Goal: Obtain resource: Download file/media

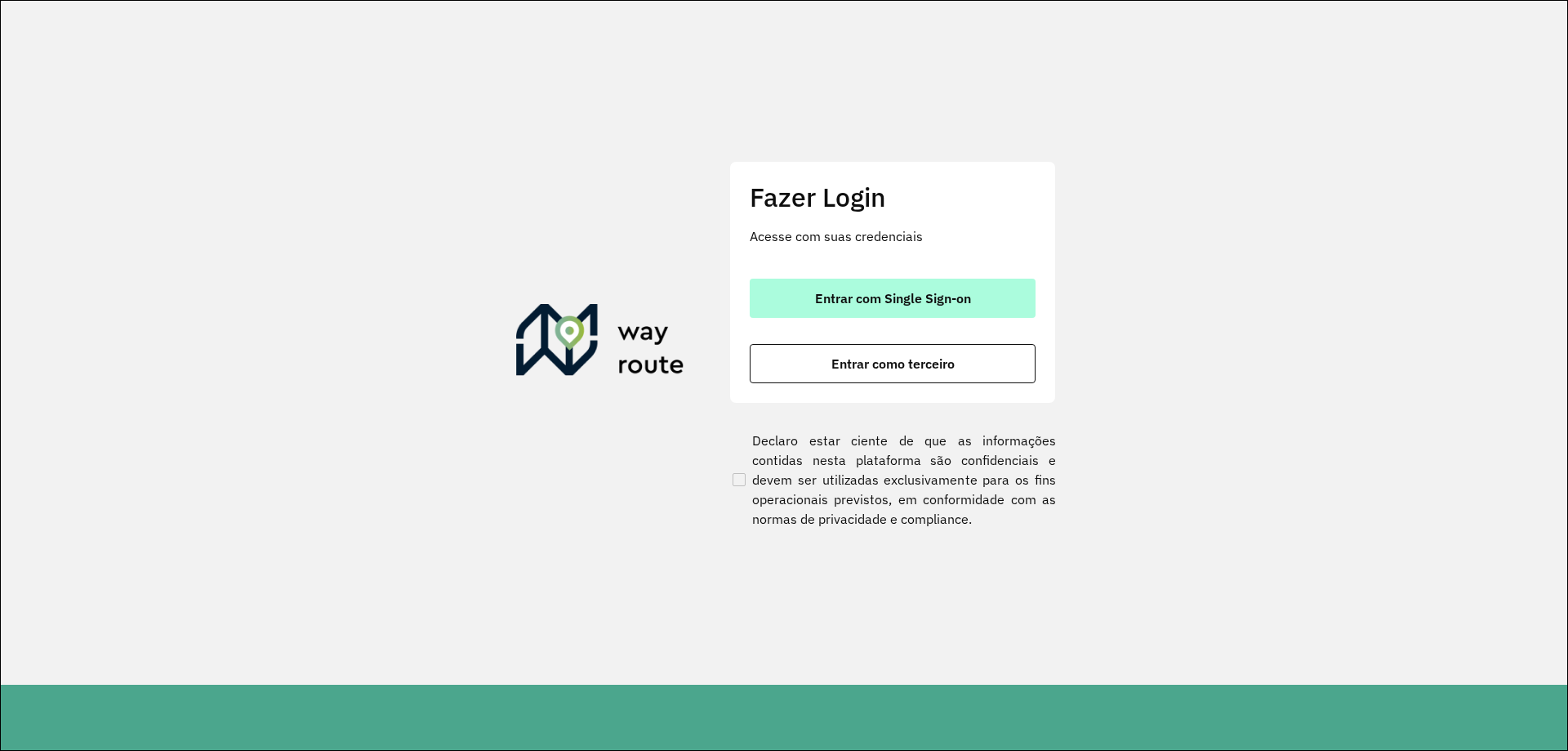
click at [970, 292] on span "Entrar com Single Sign-on" at bounding box center [893, 298] width 156 height 13
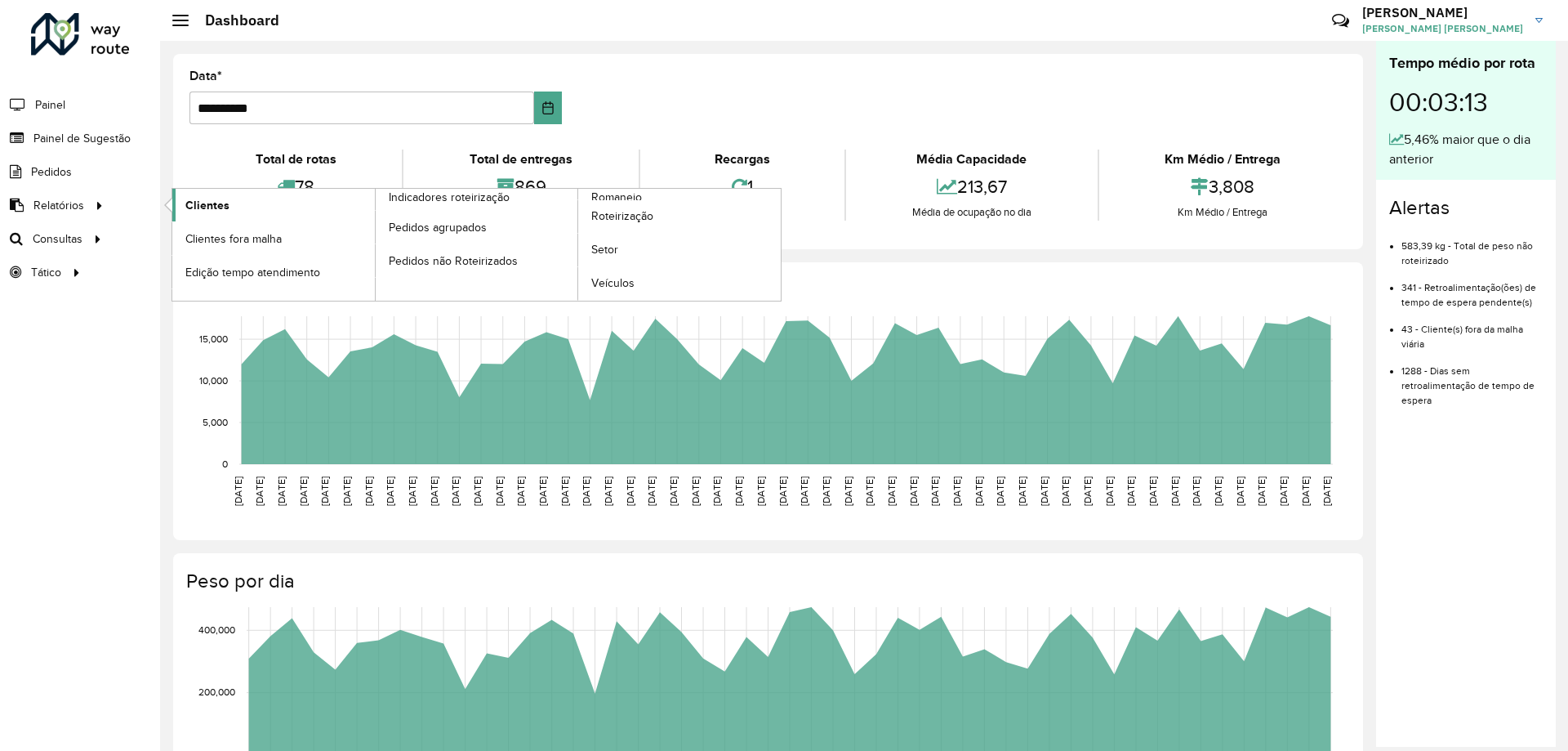
click at [230, 211] on link "Clientes" at bounding box center [273, 205] width 203 height 33
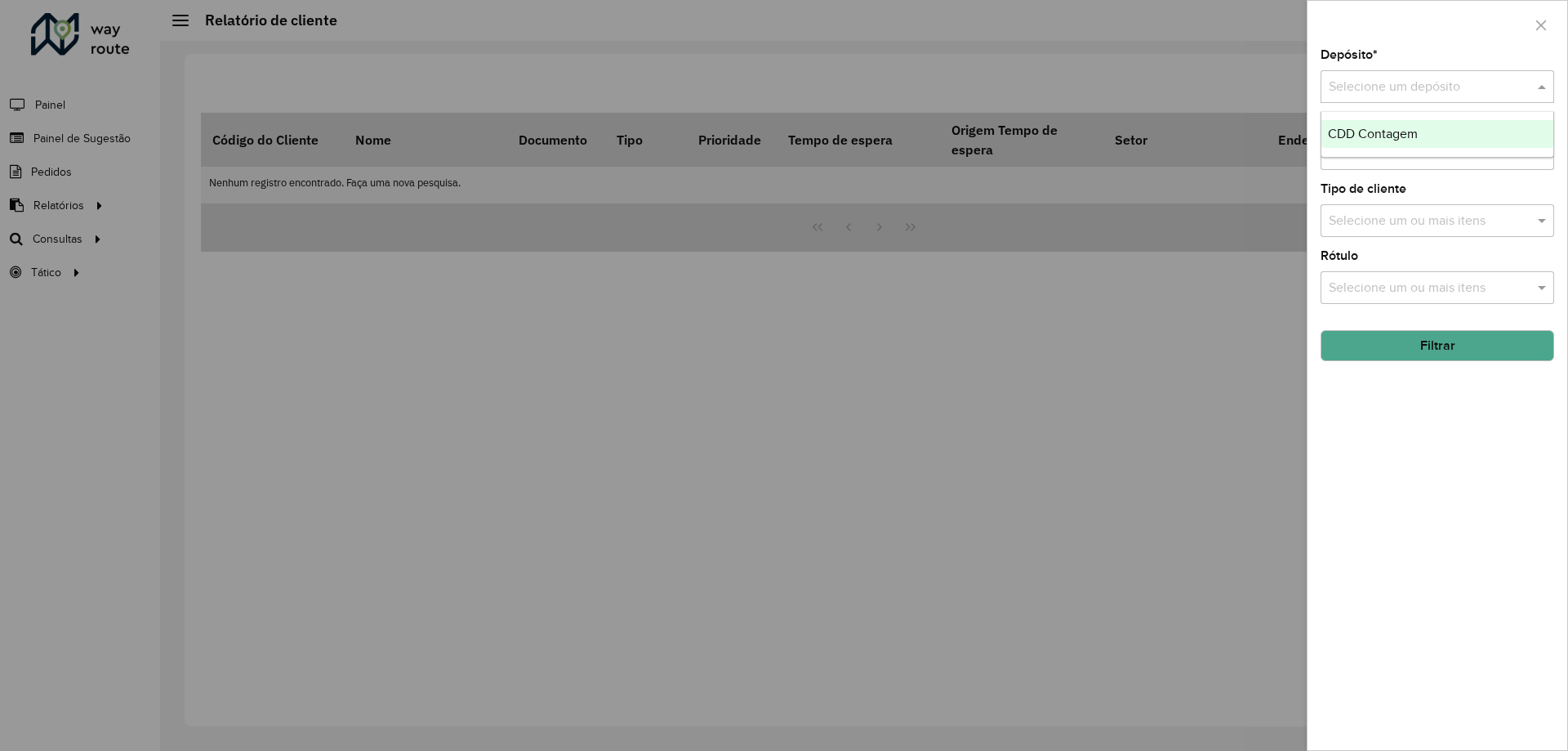
click at [1375, 86] on input "text" at bounding box center [1421, 88] width 184 height 20
click at [1374, 137] on span "CDD Contagem" at bounding box center [1372, 134] width 90 height 14
click at [1449, 347] on button "Filtrar" at bounding box center [1438, 345] width 234 height 31
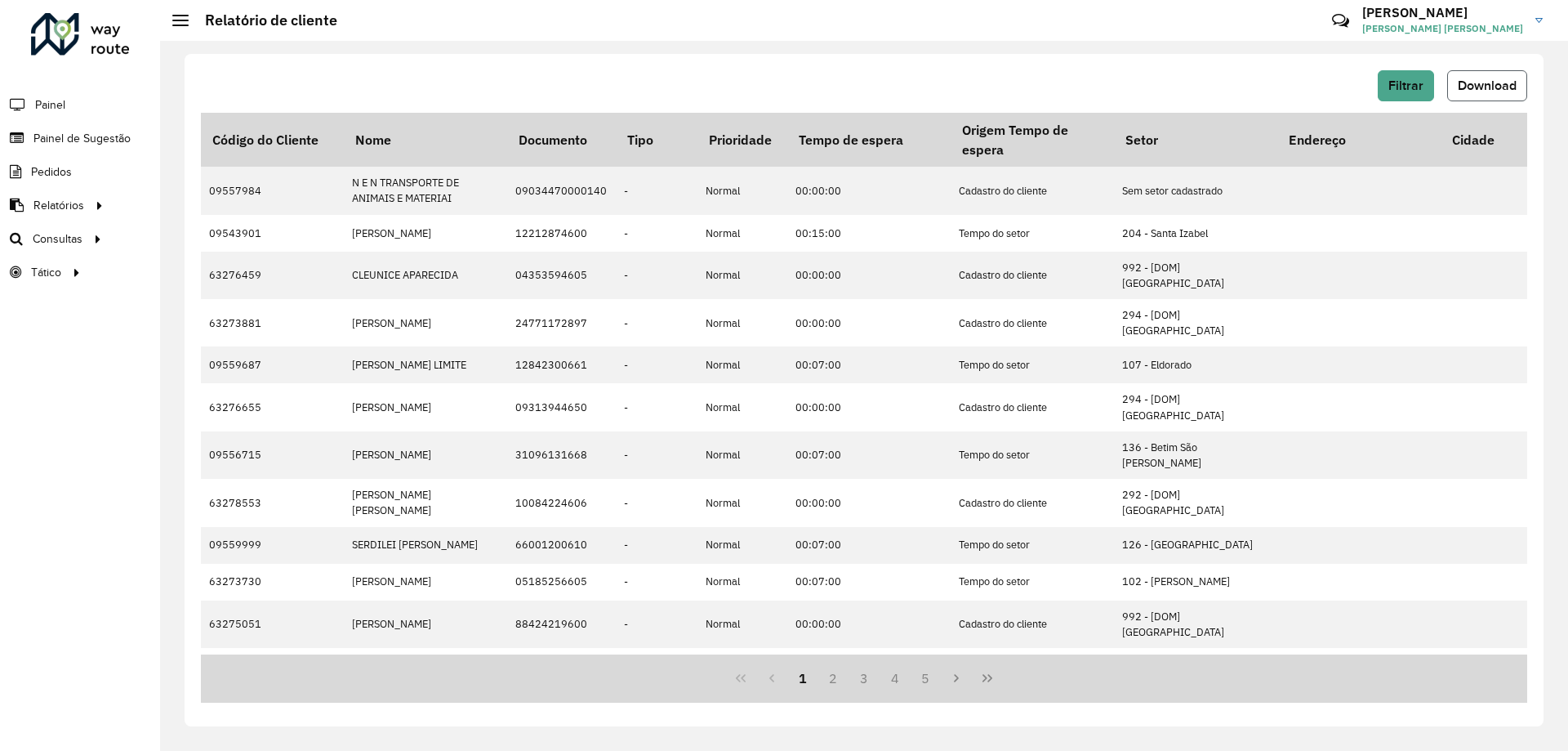
click at [1475, 98] on button "Download" at bounding box center [1487, 85] width 80 height 31
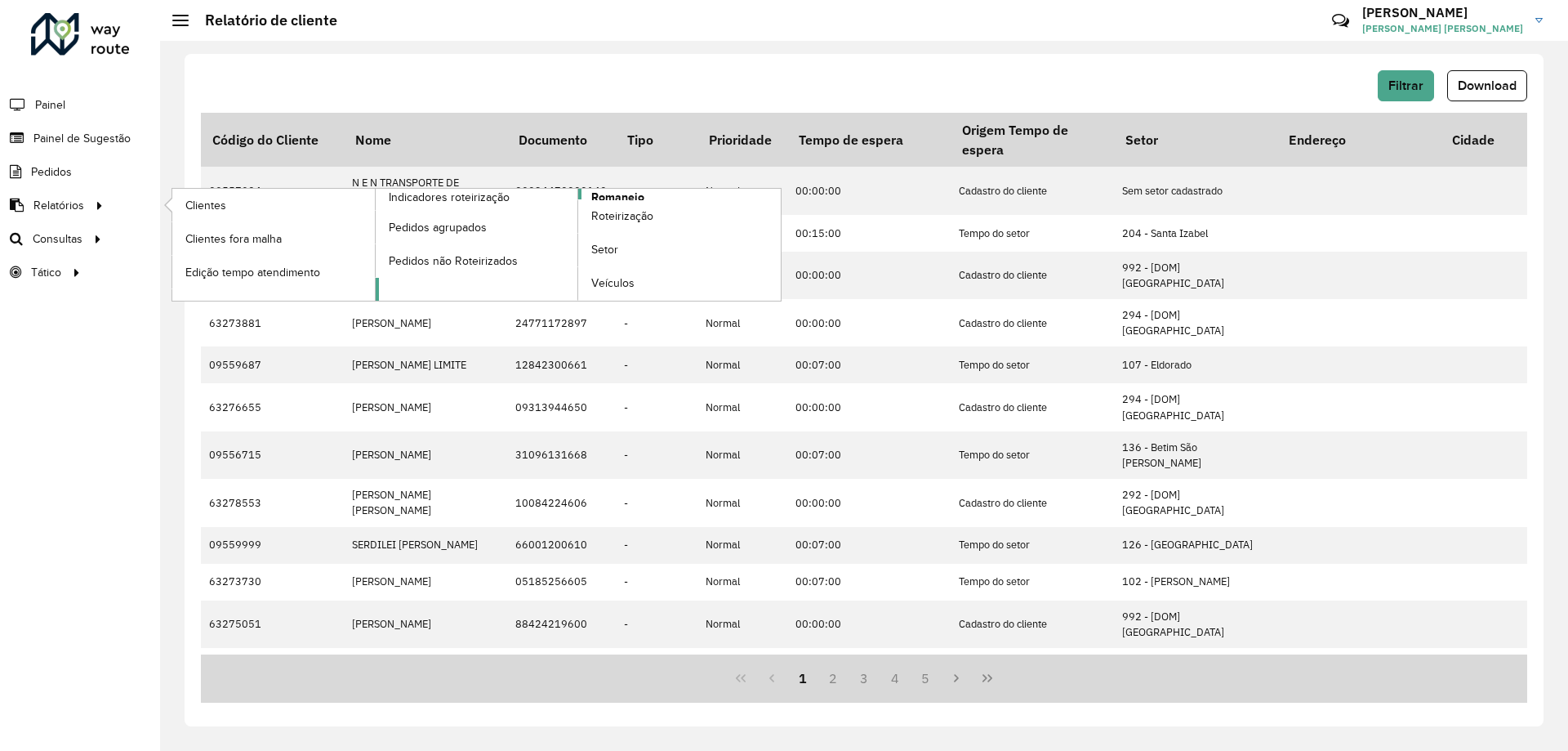
click at [613, 195] on span "Romaneio" at bounding box center [618, 197] width 53 height 17
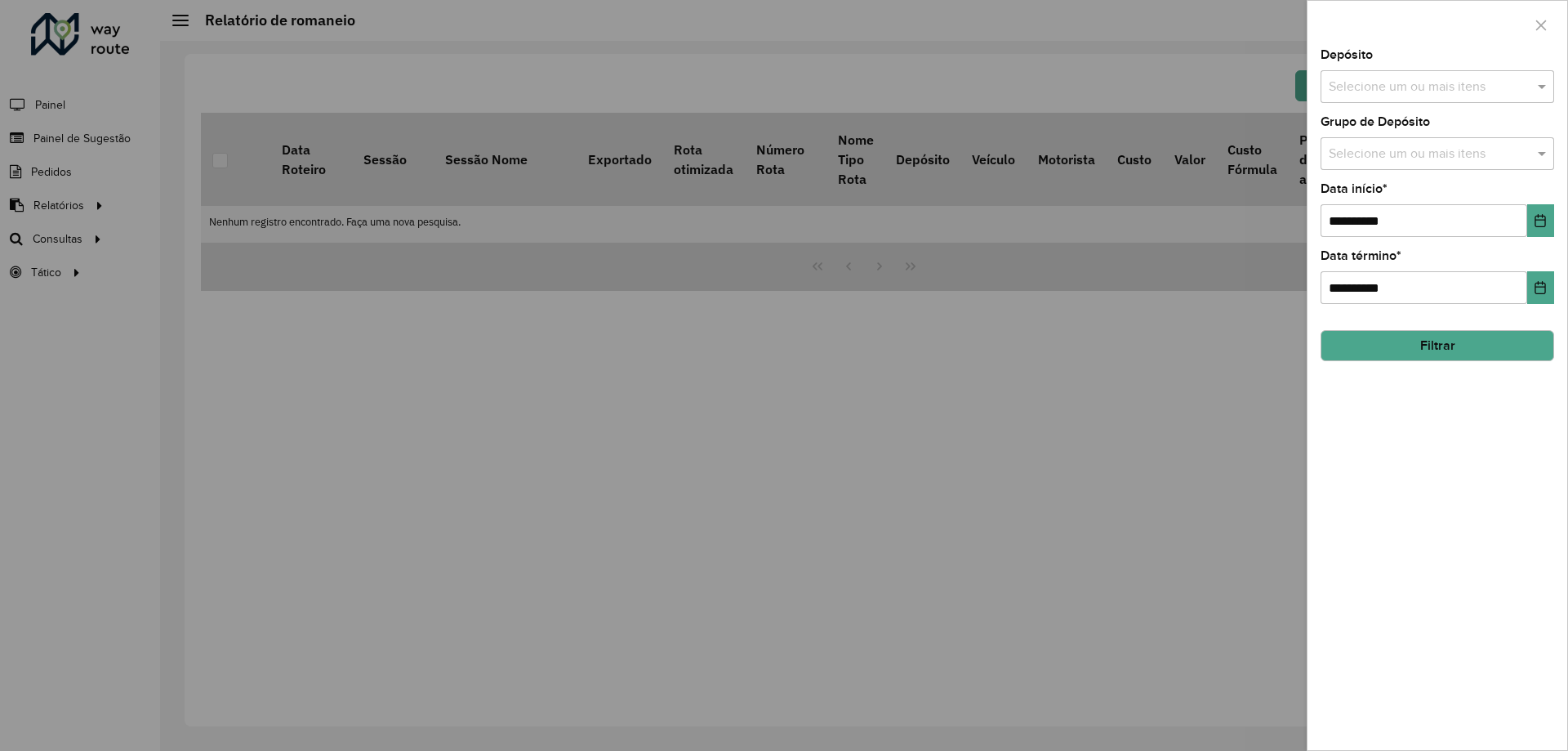
click at [1387, 90] on input "text" at bounding box center [1430, 88] width 209 height 20
click at [1364, 161] on div "CDD Contagem" at bounding box center [1438, 168] width 232 height 27
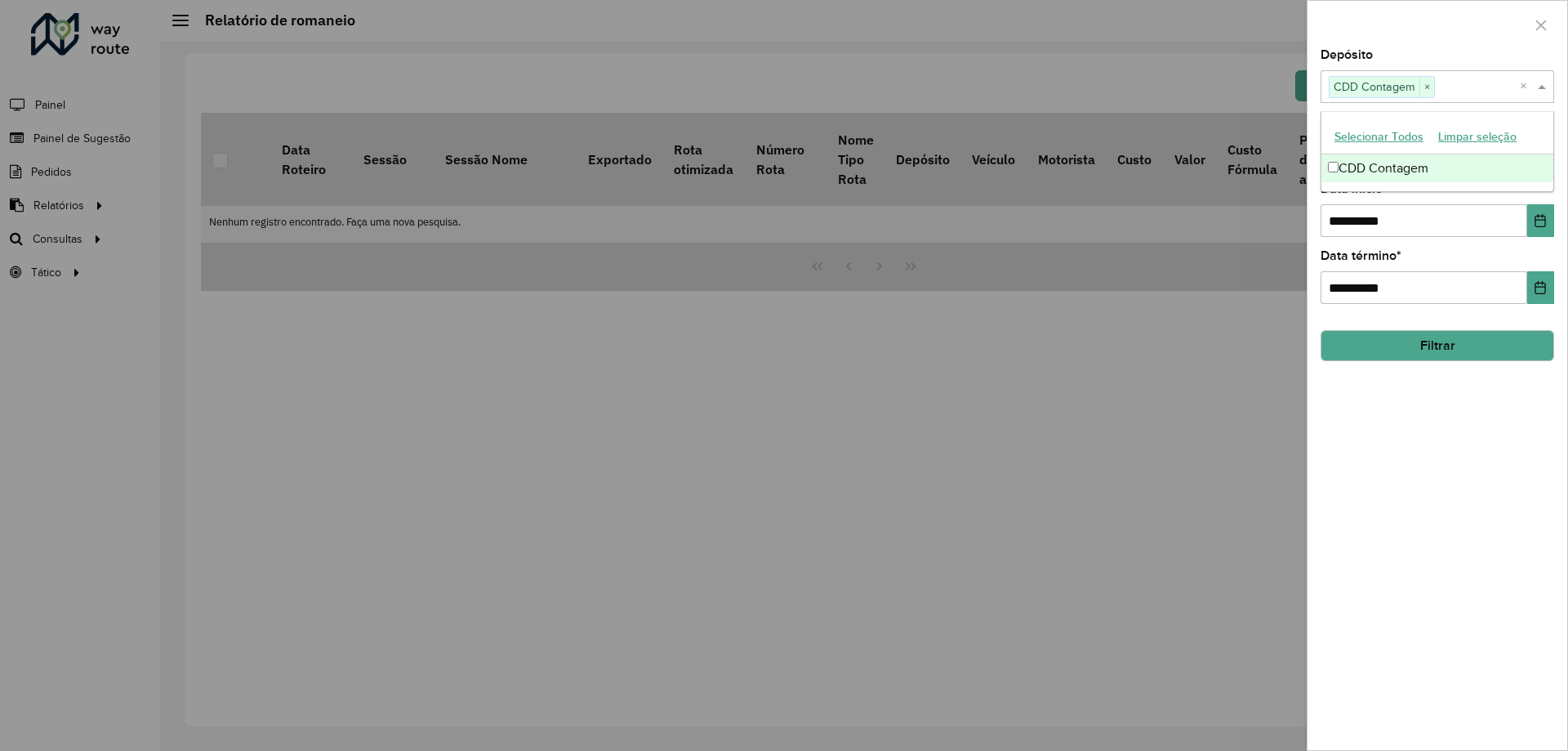
click at [1435, 345] on button "Filtrar" at bounding box center [1438, 345] width 234 height 31
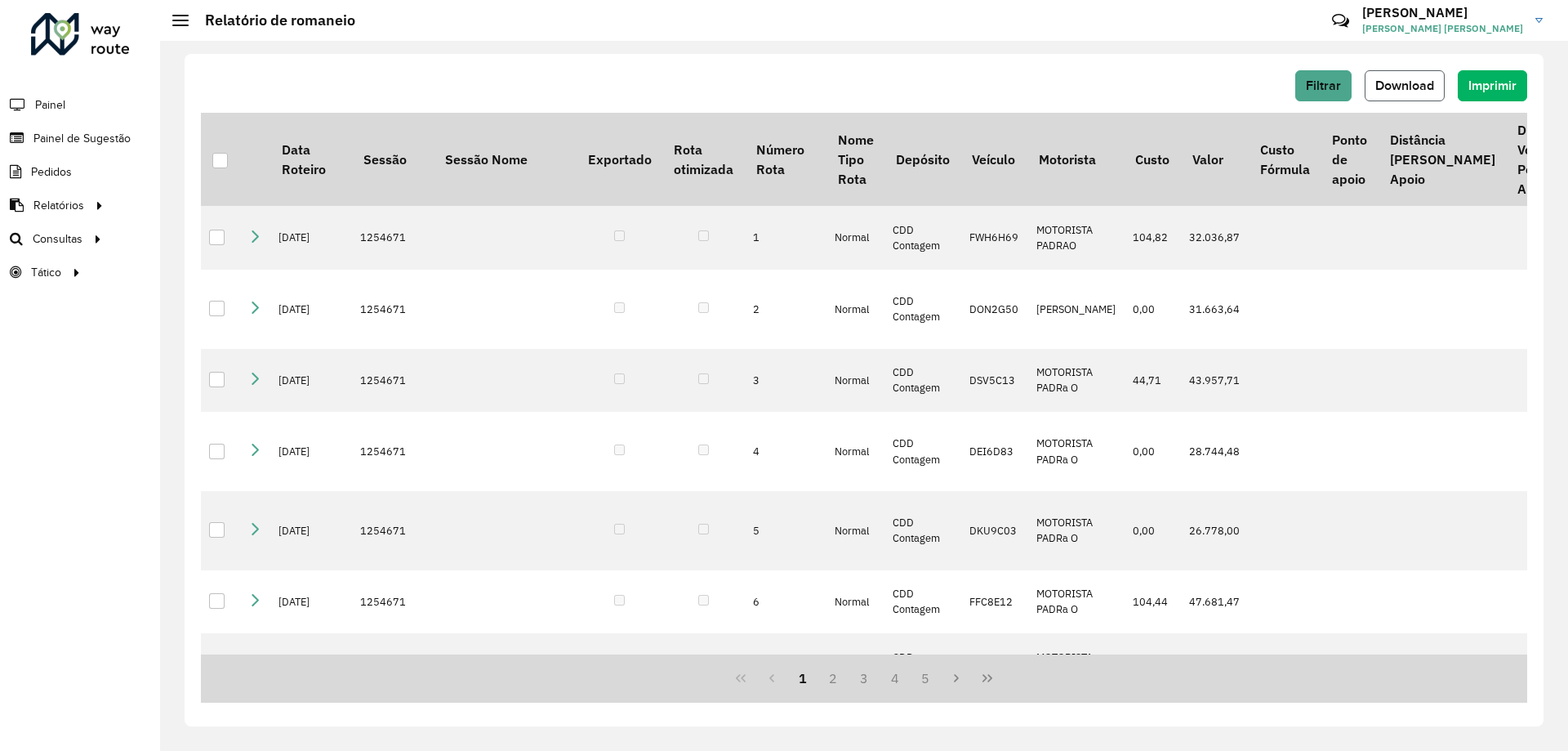
click at [1415, 94] on button "Download" at bounding box center [1405, 85] width 80 height 31
